Goal: Go to known website: Access a specific website the user already knows

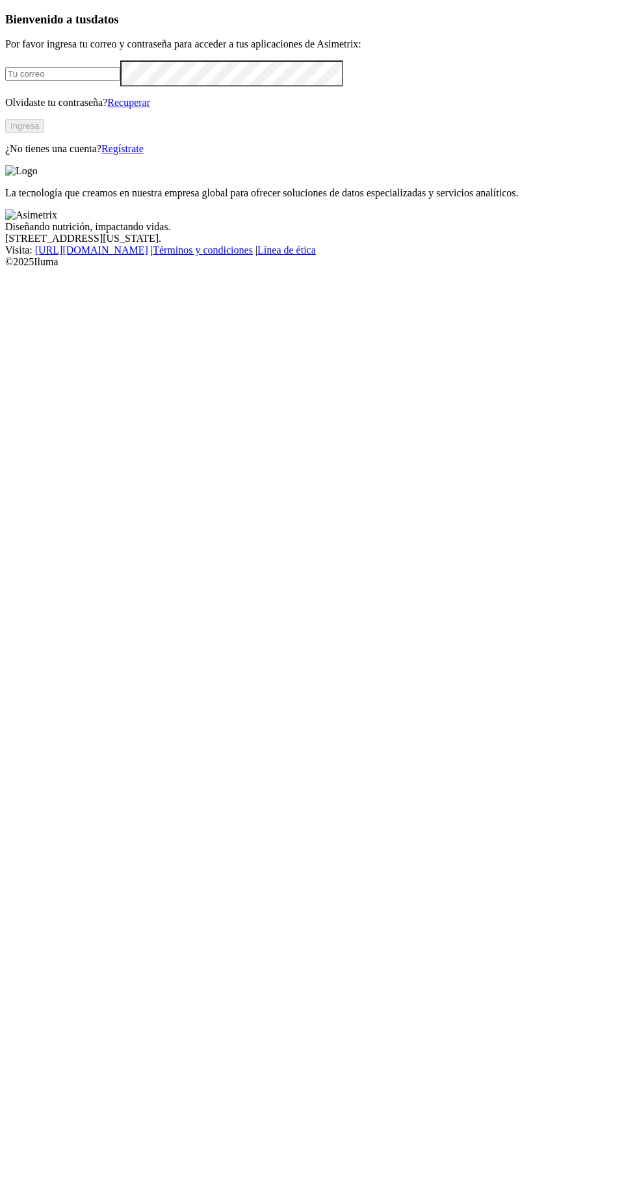
type input "[EMAIL_ADDRESS][PERSON_NAME][DOMAIN_NAME]"
click input "submit" at bounding box center [0, 0] width 0 height 0
click at [16, 130] on button "button" at bounding box center [10, 128] width 10 height 4
